Goal: Task Accomplishment & Management: Complete application form

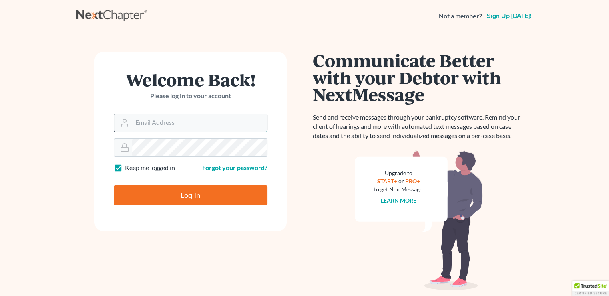
click at [191, 129] on input "Email Address" at bounding box center [199, 123] width 135 height 18
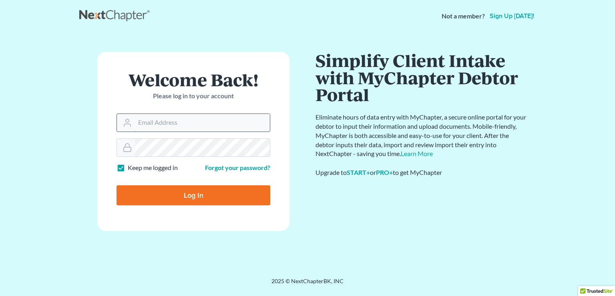
type input "[EMAIL_ADDRESS][DOMAIN_NAME]"
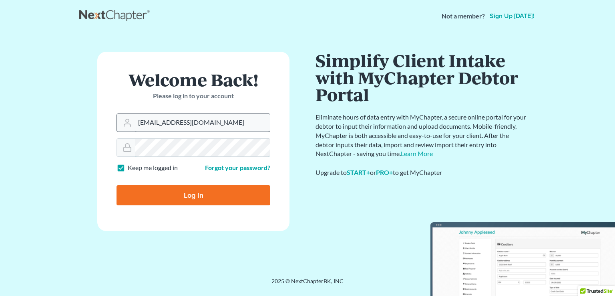
click at [117, 185] on input "Log In" at bounding box center [194, 195] width 154 height 20
type input "Thinking..."
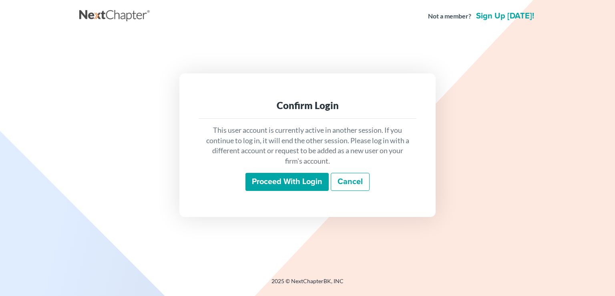
click at [272, 185] on input "Proceed with login" at bounding box center [287, 182] width 83 height 18
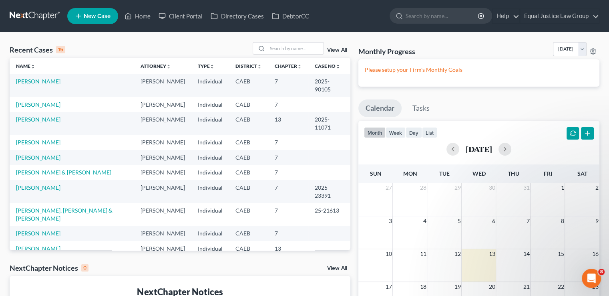
click at [43, 82] on link "[PERSON_NAME]" at bounding box center [38, 81] width 44 height 7
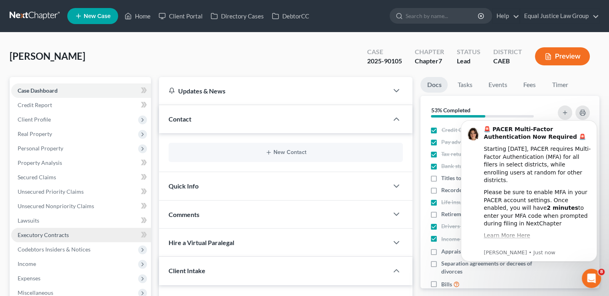
scroll to position [80, 0]
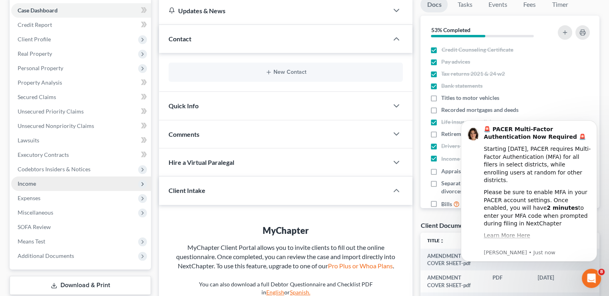
click at [47, 188] on span "Income" at bounding box center [81, 183] width 140 height 14
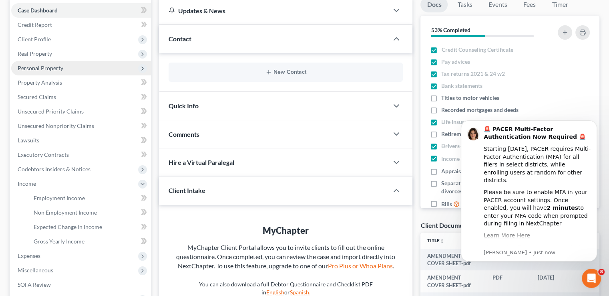
click at [48, 74] on span "Personal Property" at bounding box center [81, 68] width 140 height 14
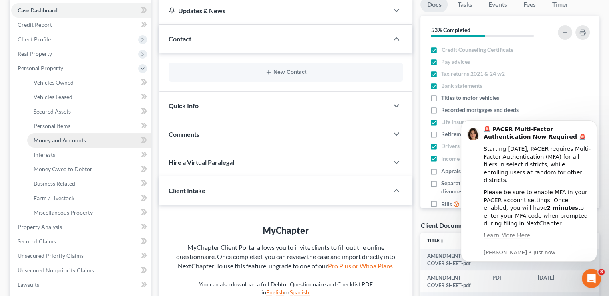
click at [57, 137] on span "Money and Accounts" at bounding box center [60, 140] width 52 height 7
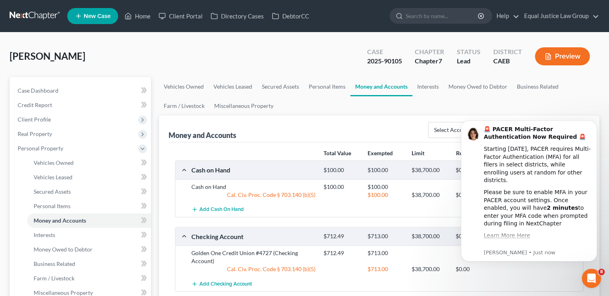
scroll to position [40, 0]
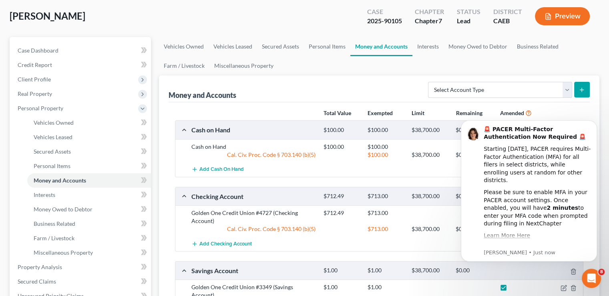
click at [593, 125] on button "Dismiss notification" at bounding box center [595, 122] width 8 height 8
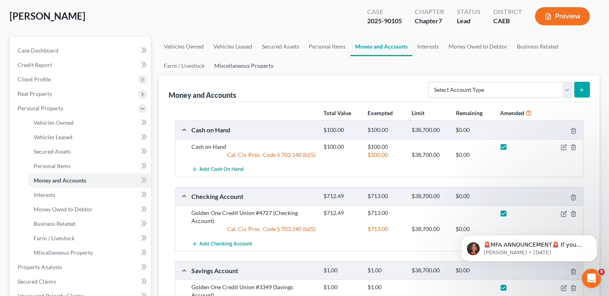
click at [253, 69] on link "Miscellaneous Property" at bounding box center [244, 65] width 69 height 19
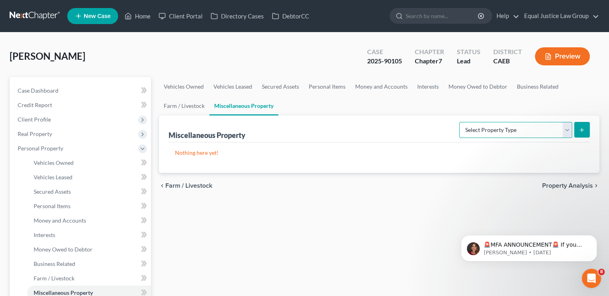
click at [492, 129] on select "Select Property Type Assigned for Creditor Benefit Within 1 Year Holding for An…" at bounding box center [516, 130] width 113 height 16
click at [533, 85] on link "Business Related" at bounding box center [538, 86] width 51 height 19
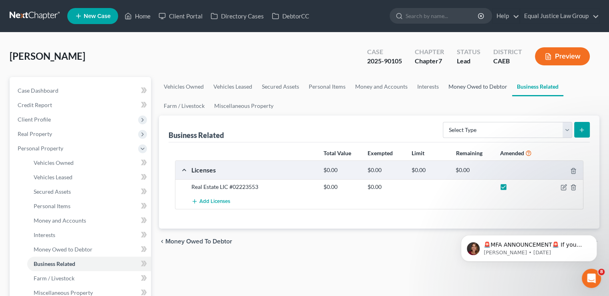
click at [498, 84] on link "Money Owed to Debtor" at bounding box center [478, 86] width 69 height 19
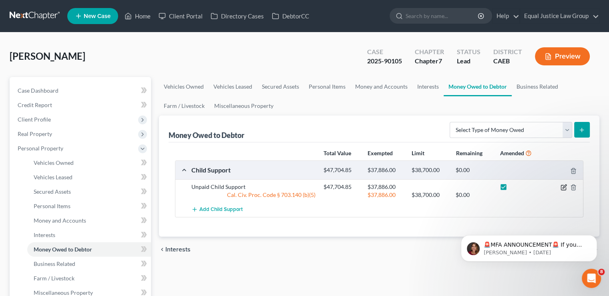
click at [564, 185] on icon "button" at bounding box center [564, 187] width 6 height 6
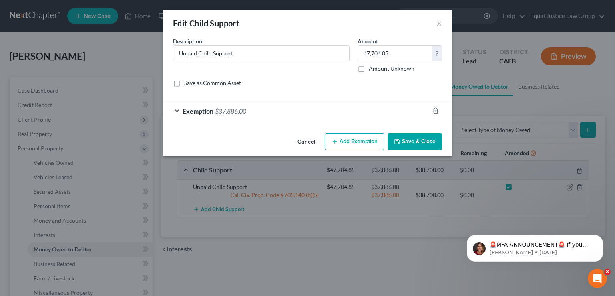
click at [201, 110] on span "Exemption" at bounding box center [198, 111] width 31 height 8
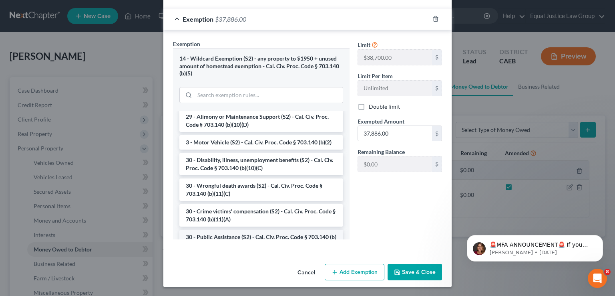
scroll to position [253, 0]
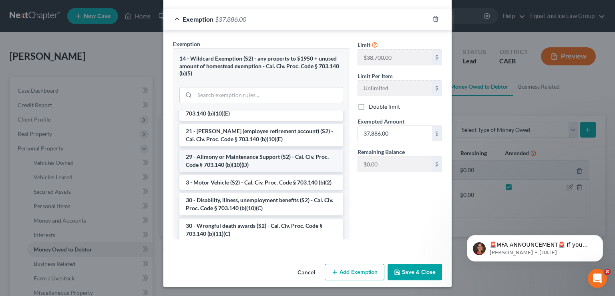
click at [247, 165] on li "29 - Alimony or Maintenance Support (S2) - Cal. Civ. Proc. Code § 703.140 (b)(1…" at bounding box center [262, 160] width 164 height 22
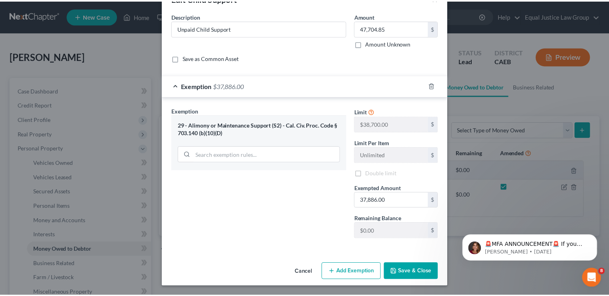
scroll to position [24, 0]
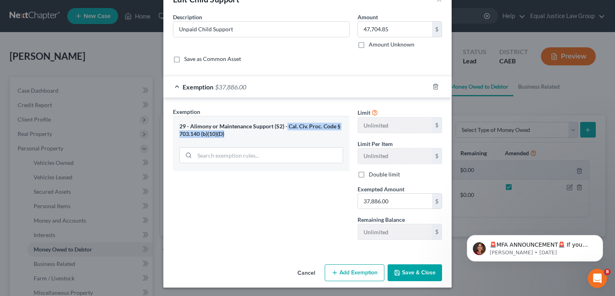
drag, startPoint x: 233, startPoint y: 133, endPoint x: 284, endPoint y: 126, distance: 51.3
click at [284, 126] on div "29 - Alimony or Maintenance Support (S2) - Cal. Civ. Proc. Code § 703.140 (b)(1…" at bounding box center [262, 130] width 164 height 15
copy div "Cal. Civ. Proc. Code § 703.140 (b)(10)(D)"
click at [224, 137] on div "29 - Alimony or Maintenance Support (S2) - Cal. Civ. Proc. Code § 703.140 (b)(1…" at bounding box center [262, 130] width 164 height 15
drag, startPoint x: 228, startPoint y: 135, endPoint x: 173, endPoint y: 122, distance: 56.0
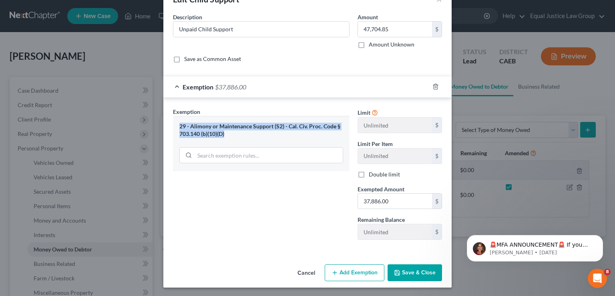
click at [173, 122] on div "29 - Alimony or Maintenance Support (S2) - Cal. Civ. Proc. Code § 703.140 (b)(1…" at bounding box center [261, 143] width 177 height 55
click at [254, 137] on div "29 - Alimony or Maintenance Support (S2) - Cal. Civ. Proc. Code § 703.140 (b)(1…" at bounding box center [261, 143] width 177 height 55
drag, startPoint x: 229, startPoint y: 133, endPoint x: 172, endPoint y: 124, distance: 57.7
click at [173, 124] on div "29 - Alimony or Maintenance Support (S2) - Cal. Civ. Proc. Code § 703.140 (b)(1…" at bounding box center [261, 143] width 177 height 55
copy div "29 - Alimony or Maintenance Support (S2) - Cal. Civ. Proc. Code § 703.140 (b)(1…"
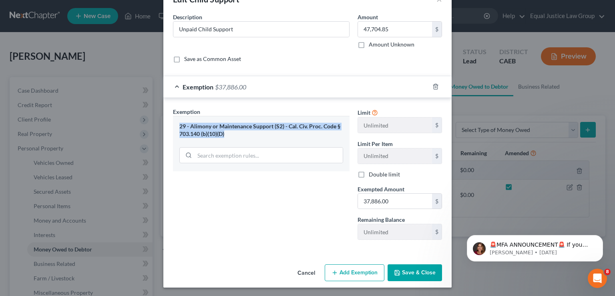
click at [398, 269] on icon "button" at bounding box center [397, 272] width 6 height 6
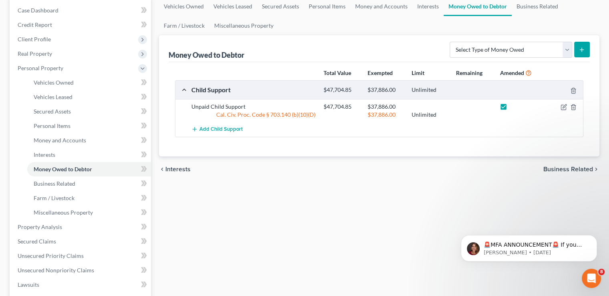
scroll to position [160, 0]
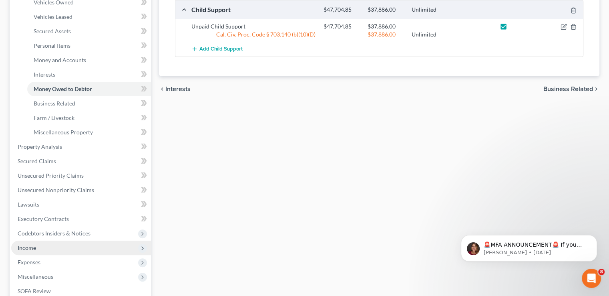
click at [48, 245] on span "Income" at bounding box center [81, 247] width 140 height 14
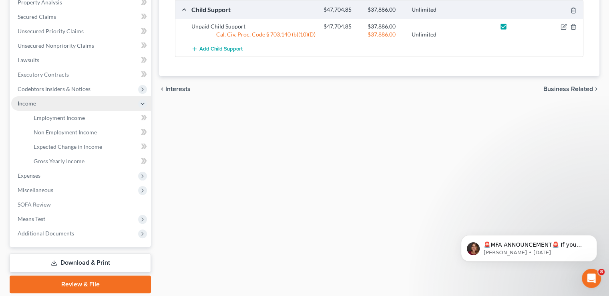
click at [54, 108] on span "Income" at bounding box center [81, 103] width 140 height 14
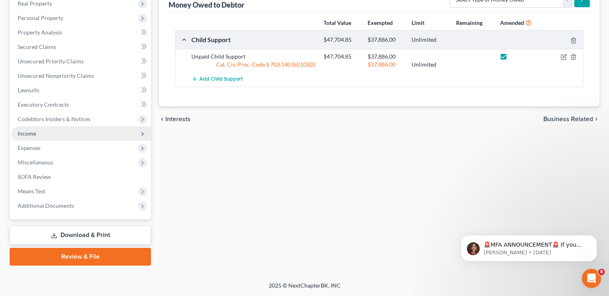
scroll to position [130, 0]
click at [37, 132] on span "Income" at bounding box center [81, 134] width 140 height 14
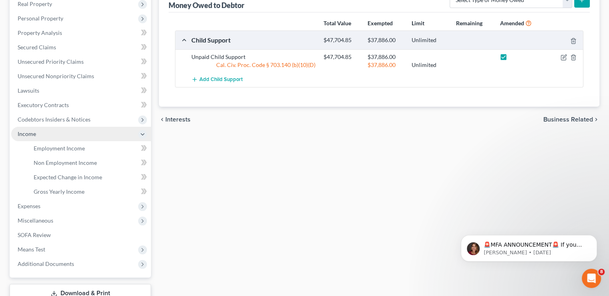
scroll to position [160, 0]
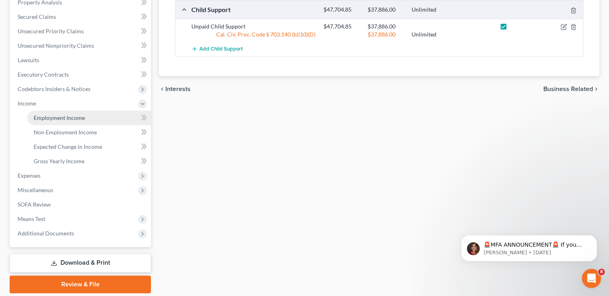
click at [58, 117] on span "Employment Income" at bounding box center [59, 117] width 51 height 7
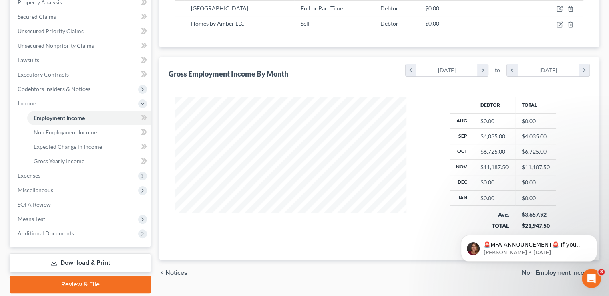
scroll to position [40, 0]
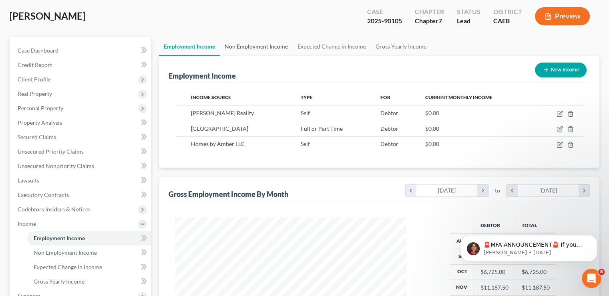
click at [268, 46] on link "Non Employment Income" at bounding box center [256, 46] width 73 height 19
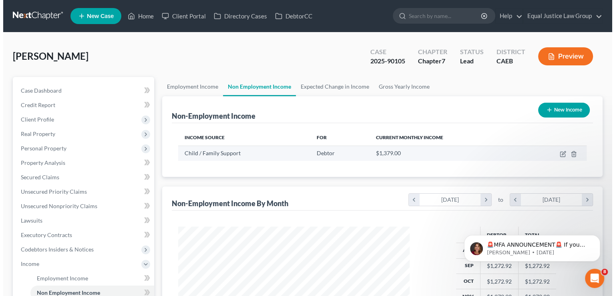
scroll to position [143, 247]
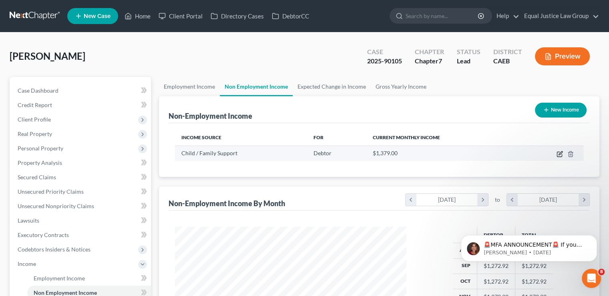
click at [561, 153] on icon "button" at bounding box center [560, 154] width 6 height 6
select select "7"
select select "3"
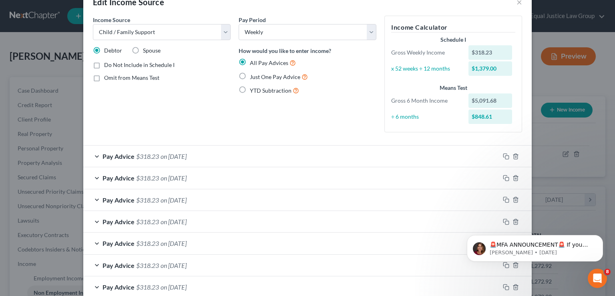
scroll to position [0, 0]
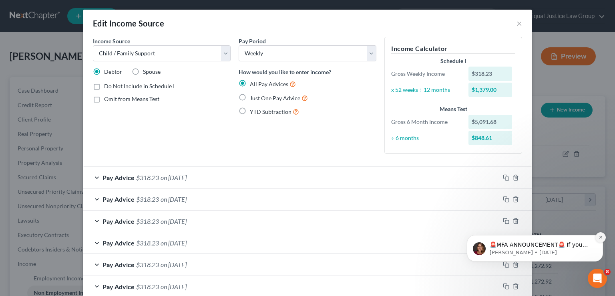
click at [598, 239] on button "Dismiss notification" at bounding box center [601, 237] width 10 height 10
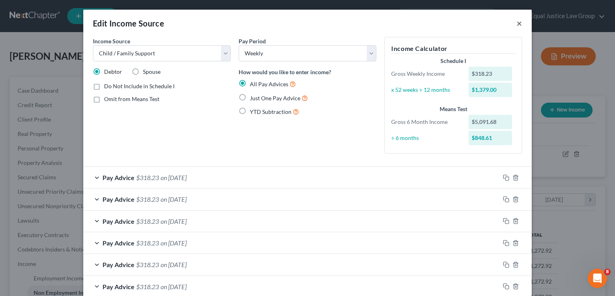
click at [517, 23] on button "×" at bounding box center [520, 23] width 6 height 10
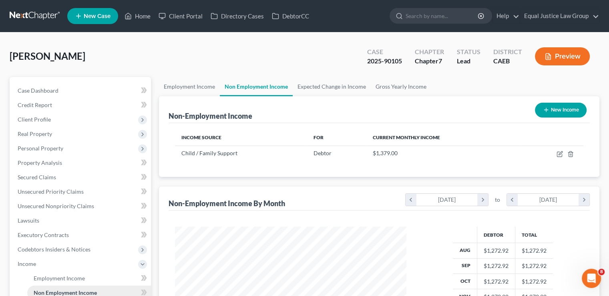
scroll to position [80, 0]
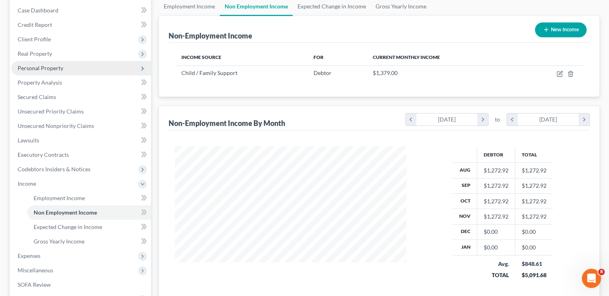
click at [43, 70] on span "Personal Property" at bounding box center [41, 68] width 46 height 7
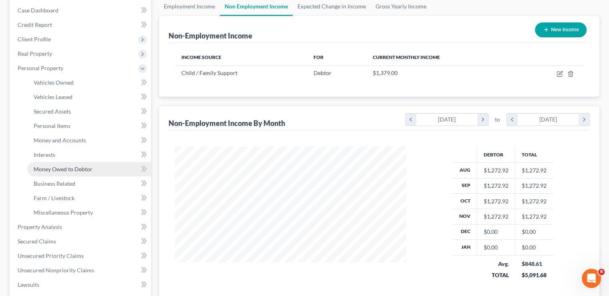
click at [54, 167] on span "Money Owed to Debtor" at bounding box center [63, 168] width 59 height 7
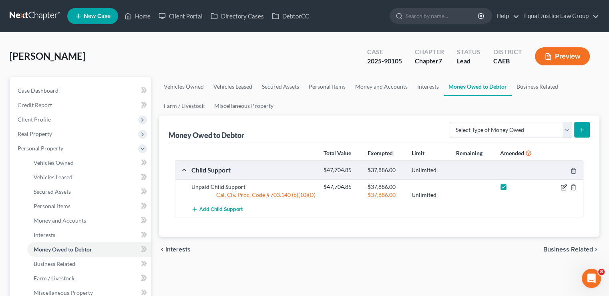
click at [563, 189] on icon "button" at bounding box center [563, 187] width 5 height 5
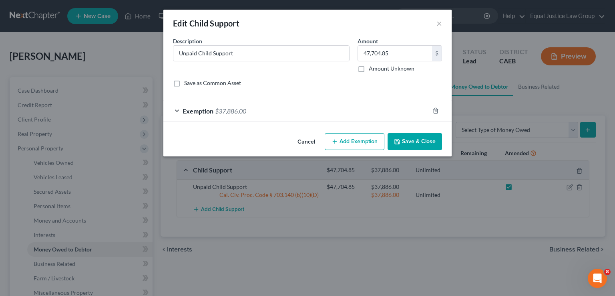
click at [289, 113] on div "Exemption $37,886.00" at bounding box center [296, 110] width 266 height 21
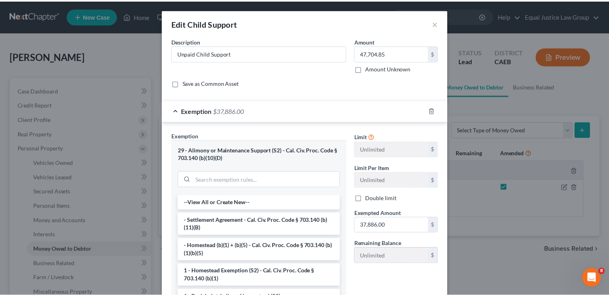
scroll to position [85, 0]
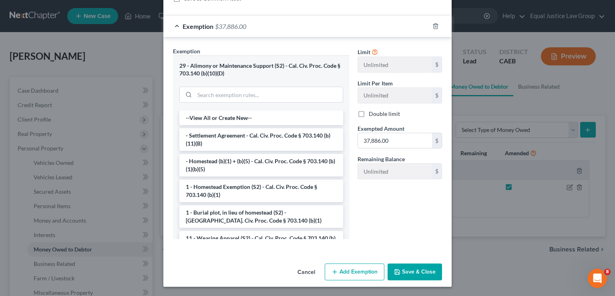
click at [417, 268] on button "Save & Close" at bounding box center [415, 271] width 54 height 17
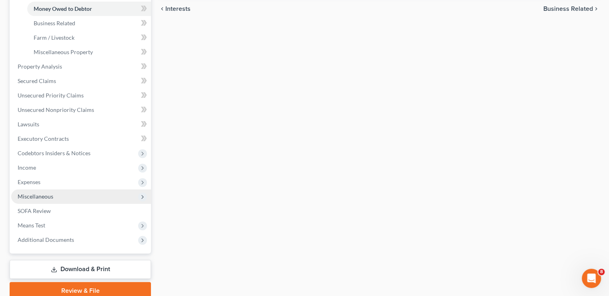
scroll to position [274, 0]
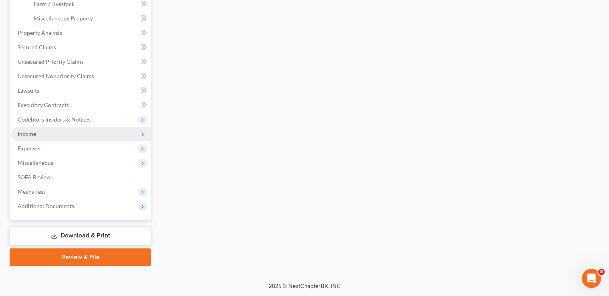
click at [46, 139] on span "Income" at bounding box center [81, 134] width 140 height 14
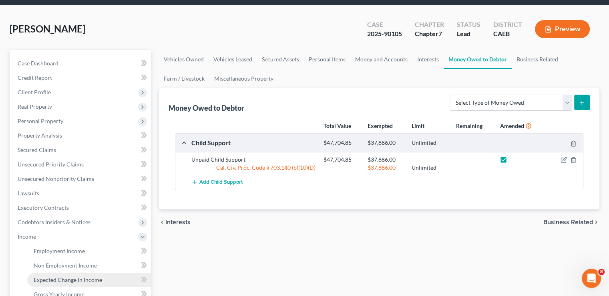
scroll to position [67, 0]
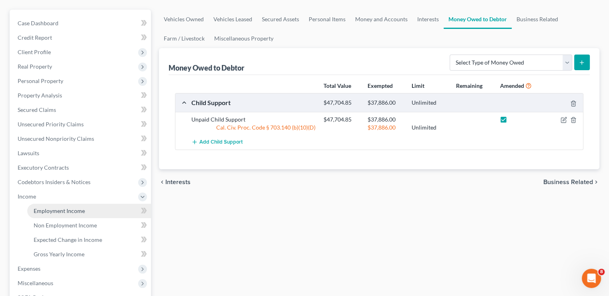
click at [66, 209] on span "Employment Income" at bounding box center [59, 210] width 51 height 7
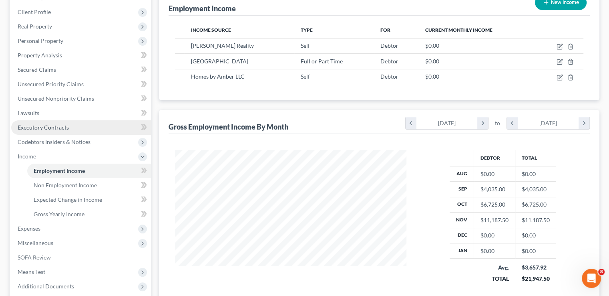
scroll to position [67, 0]
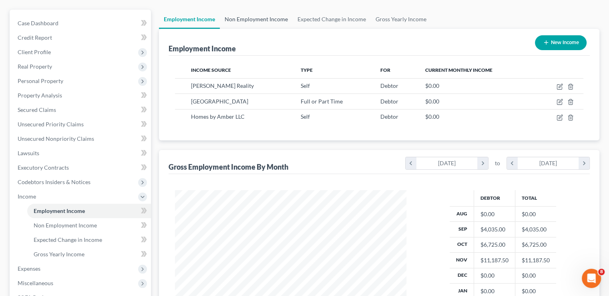
click at [270, 20] on link "Non Employment Income" at bounding box center [256, 19] width 73 height 19
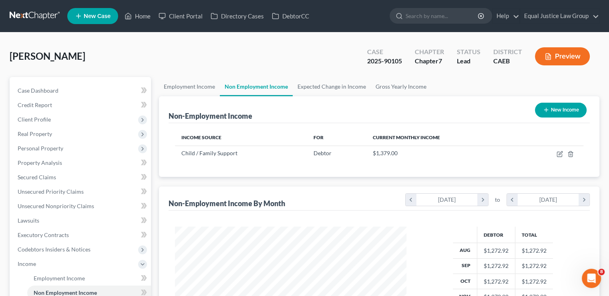
scroll to position [188, 0]
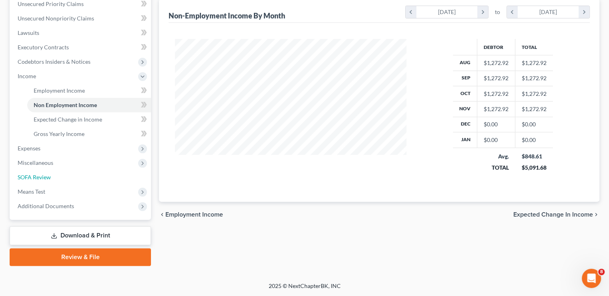
click at [39, 174] on span "SOFA Review" at bounding box center [34, 177] width 33 height 7
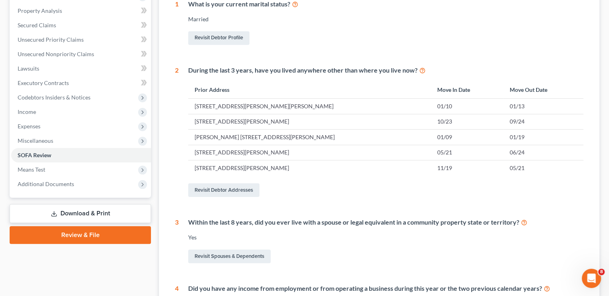
scroll to position [32, 0]
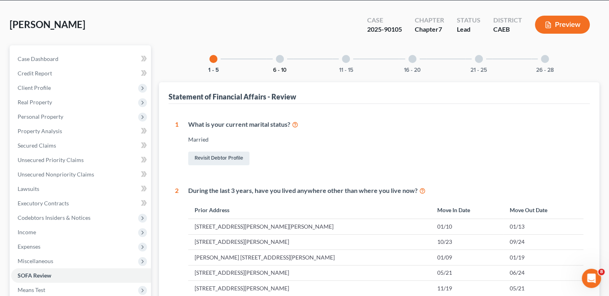
click at [278, 67] on button "6 - 10" at bounding box center [280, 70] width 14 height 6
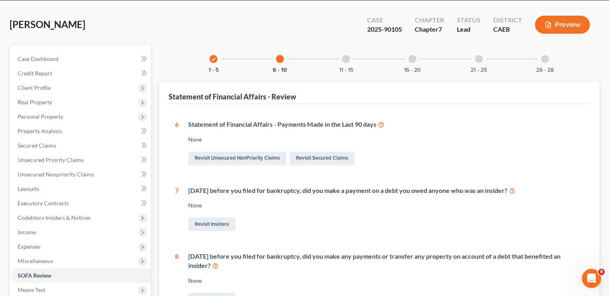
click at [281, 59] on div at bounding box center [280, 59] width 8 height 8
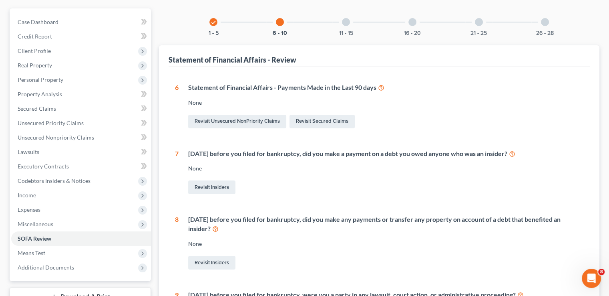
scroll to position [0, 0]
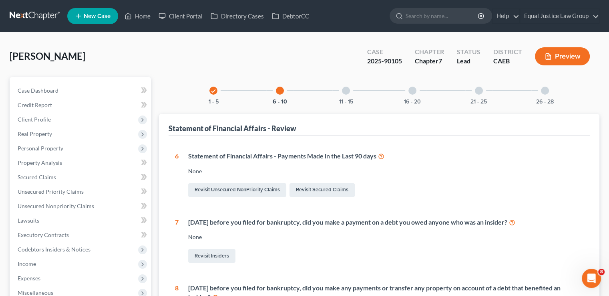
click at [211, 93] on div "check 1 - 5" at bounding box center [213, 90] width 27 height 27
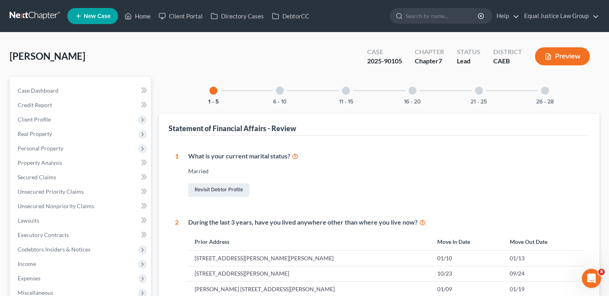
click at [345, 97] on div "11 - 15" at bounding box center [346, 90] width 27 height 27
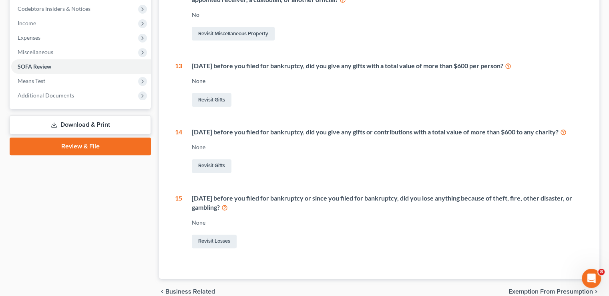
scroll to position [40, 0]
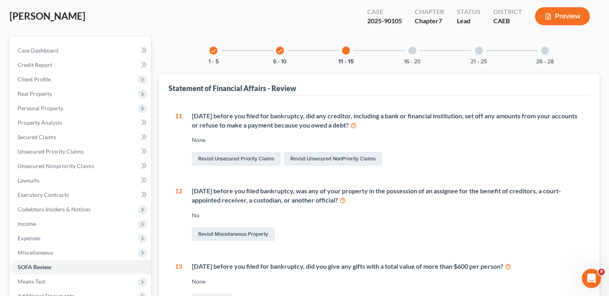
click at [214, 48] on icon "check" at bounding box center [214, 51] width 6 height 6
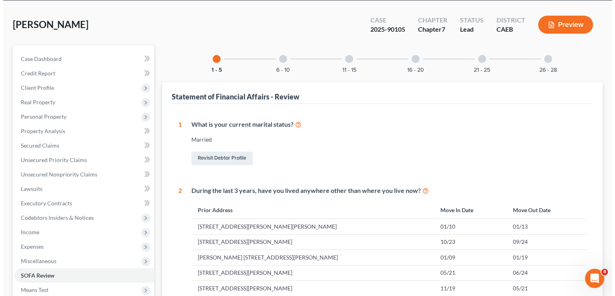
scroll to position [0, 0]
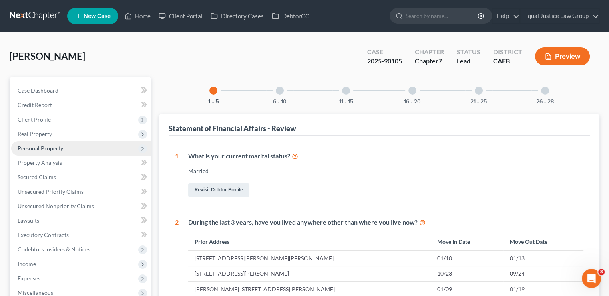
click at [47, 148] on span "Personal Property" at bounding box center [41, 148] width 46 height 7
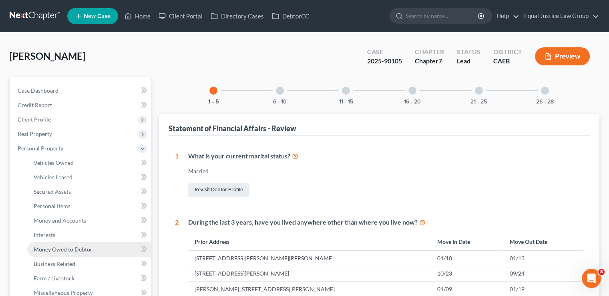
click at [57, 250] on span "Money Owed to Debtor" at bounding box center [63, 249] width 59 height 7
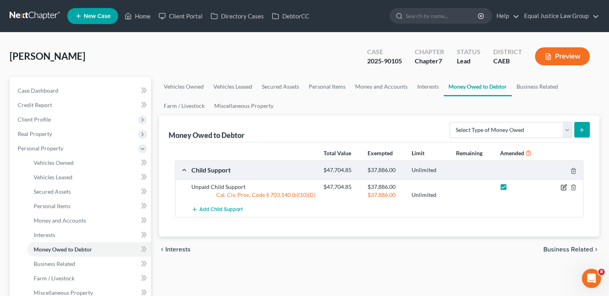
click at [563, 185] on icon "button" at bounding box center [564, 187] width 6 height 6
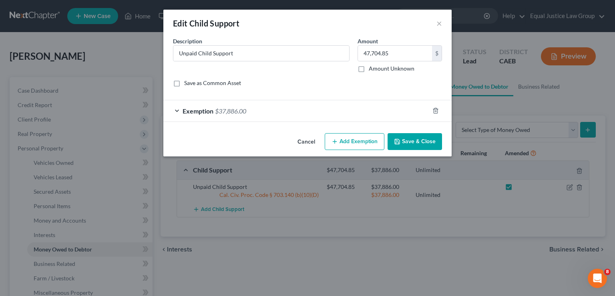
click at [207, 112] on span "Exemption" at bounding box center [198, 111] width 31 height 8
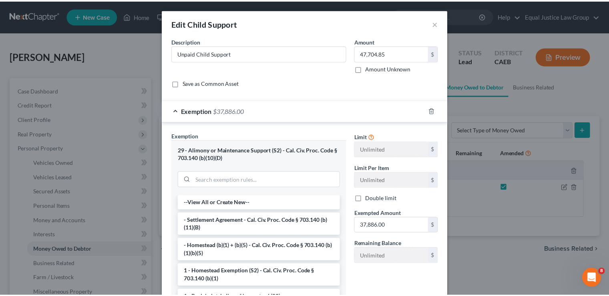
scroll to position [85, 0]
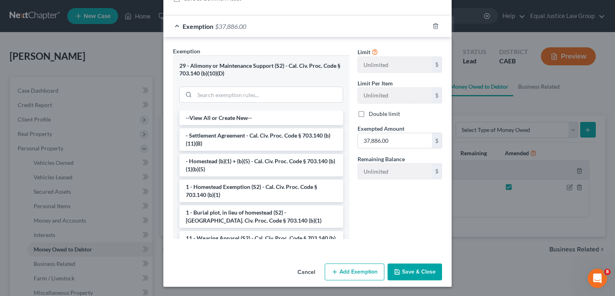
click at [415, 270] on button "Save & Close" at bounding box center [415, 271] width 54 height 17
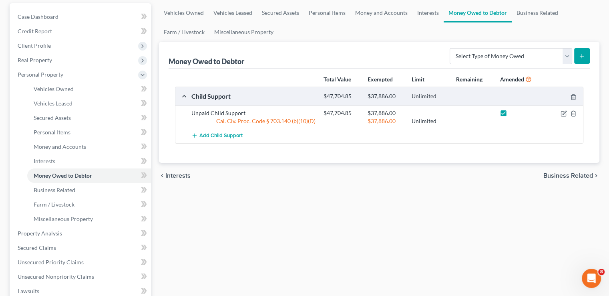
scroll to position [0, 0]
